Goal: Find specific page/section: Find specific page/section

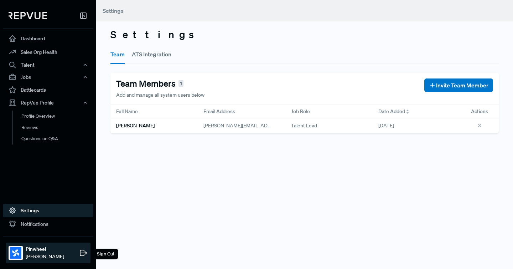
click at [19, 250] on img at bounding box center [15, 252] width 11 height 11
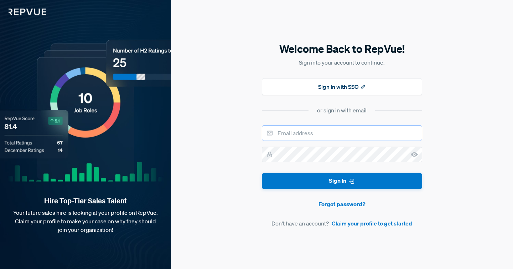
click at [335, 132] on input "email" at bounding box center [342, 133] width 160 height 16
type input "[PERSON_NAME][EMAIL_ADDRESS][PERSON_NAME][DOMAIN_NAME]"
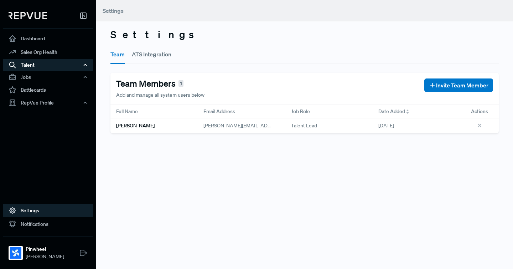
click at [85, 65] on icon "button" at bounding box center [85, 64] width 5 height 5
click at [85, 65] on use "button" at bounding box center [85, 64] width 2 height 1
click at [85, 65] on icon "button" at bounding box center [85, 64] width 5 height 5
click at [85, 65] on use "button" at bounding box center [85, 64] width 2 height 1
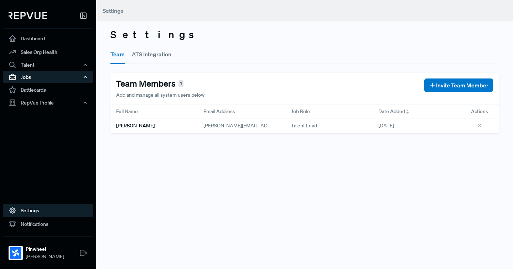
click at [85, 76] on icon "button" at bounding box center [85, 76] width 5 height 5
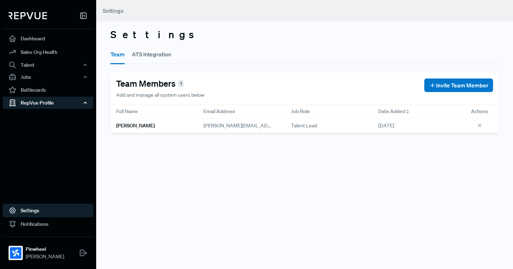
click at [85, 103] on icon "button" at bounding box center [85, 102] width 5 height 5
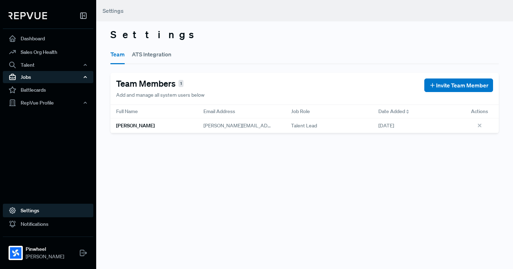
click at [84, 79] on div "Jobs" at bounding box center [48, 77] width 90 height 12
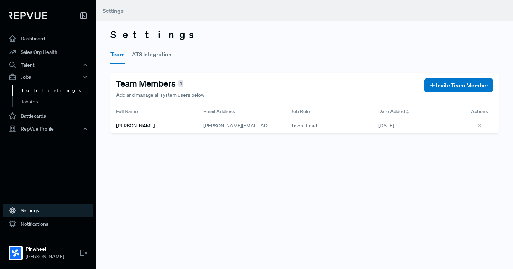
click at [36, 90] on link "Job Listings" at bounding box center [57, 90] width 90 height 11
